Goal: Information Seeking & Learning: Understand process/instructions

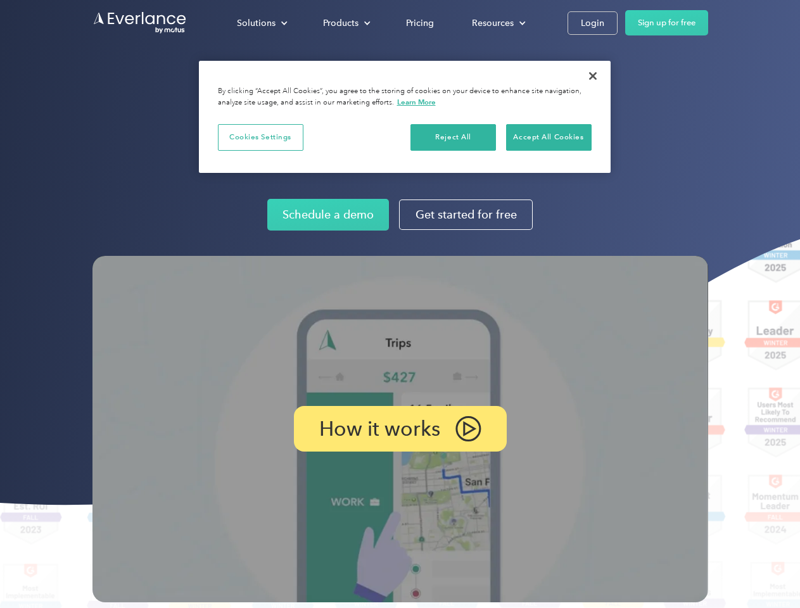
click at [399, 304] on img at bounding box center [399, 429] width 615 height 346
click at [261, 23] on div "Solutions" at bounding box center [256, 23] width 39 height 16
click at [345, 23] on div "Products" at bounding box center [340, 23] width 35 height 16
click at [497, 23] on div "Resources" at bounding box center [493, 23] width 42 height 16
click at [399, 429] on p "How it works" at bounding box center [379, 428] width 121 height 15
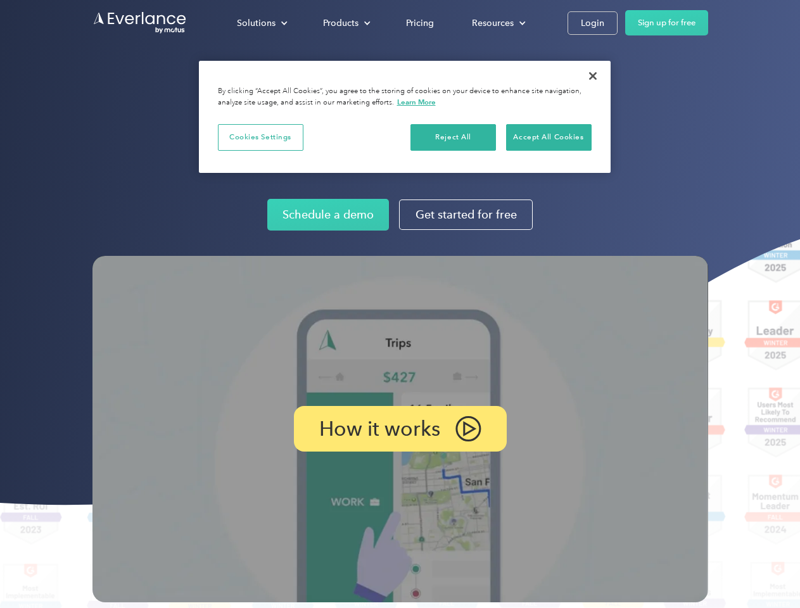
click at [260, 137] on button "Cookies Settings" at bounding box center [260, 137] width 85 height 27
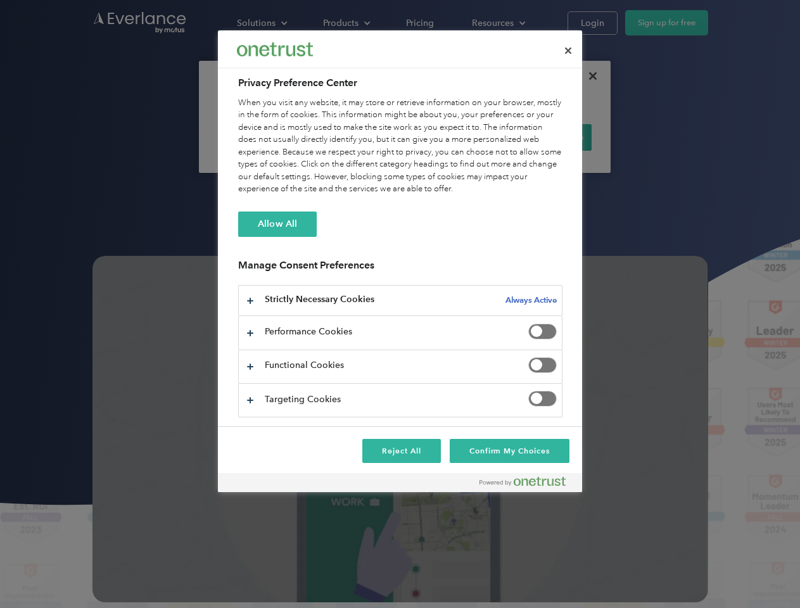
click at [453, 137] on div "When you visit any website, it may store or retrieve information on your browse…" at bounding box center [400, 146] width 324 height 99
click at [548, 137] on div "When you visit any website, it may store or retrieve information on your browse…" at bounding box center [400, 146] width 324 height 99
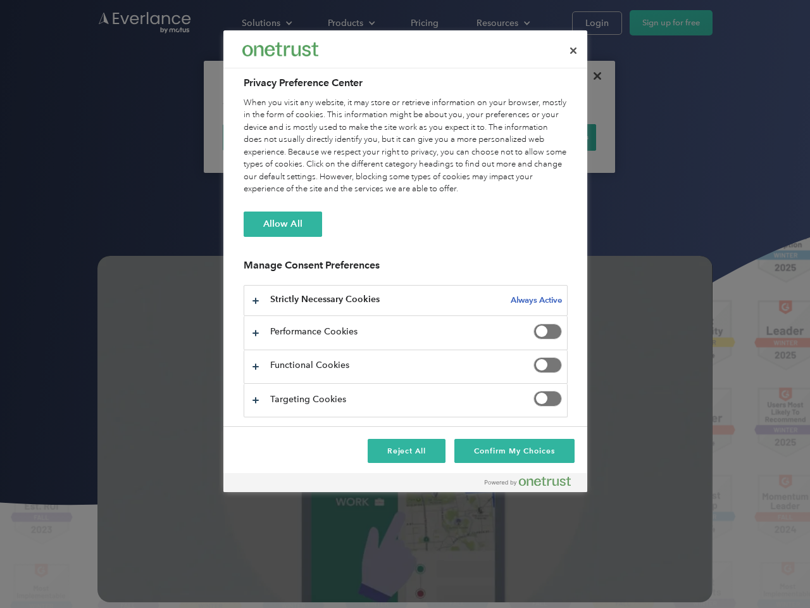
click at [593, 76] on div at bounding box center [405, 304] width 810 height 608
